Goal: Navigation & Orientation: Find specific page/section

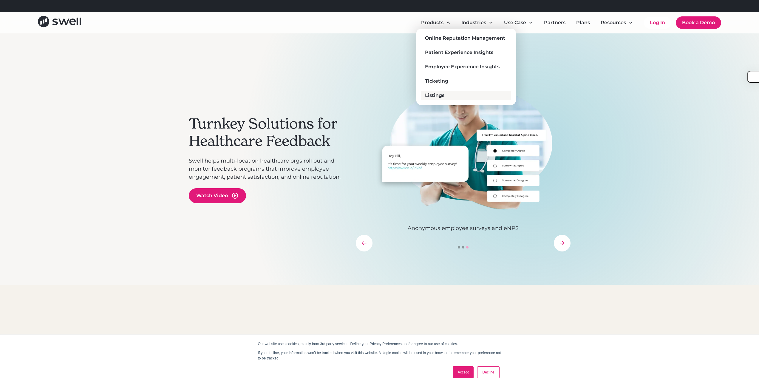
click at [446, 95] on link "Listings" at bounding box center [466, 96] width 90 height 10
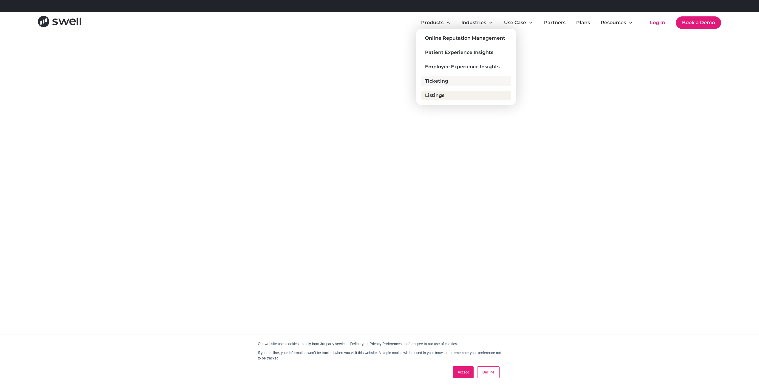
click at [440, 77] on div "Ticketing" at bounding box center [436, 80] width 23 height 7
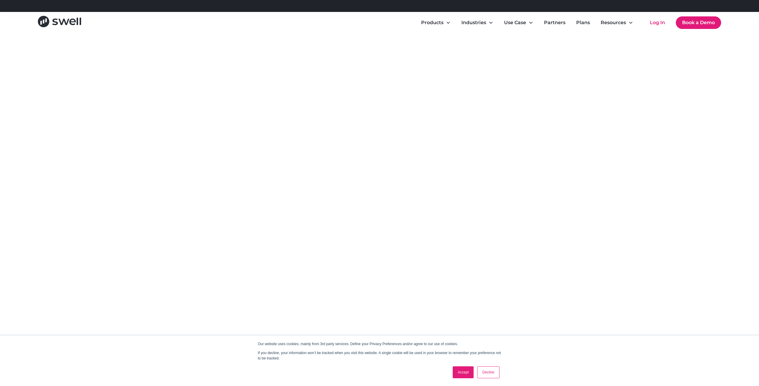
click at [226, 160] on div "A Ticketing System Built for Healthcare Feedback Respond faster. Stay organized…" at bounding box center [380, 308] width 382 height 550
